Goal: Transaction & Acquisition: Purchase product/service

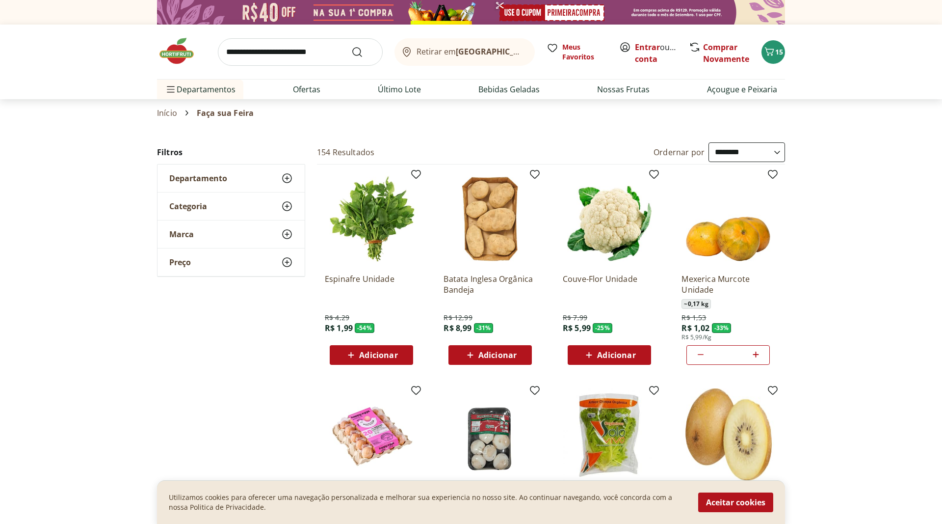
select select "**********"
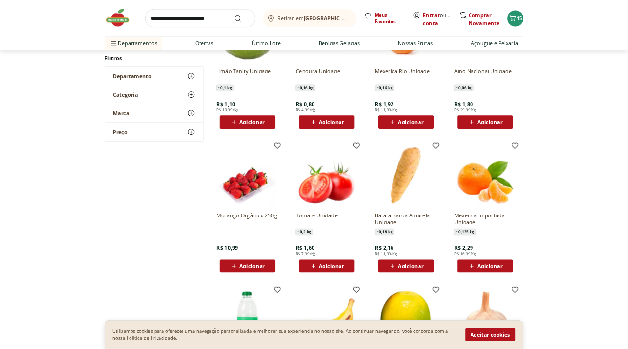
scroll to position [1452, 0]
